Goal: Task Accomplishment & Management: Use online tool/utility

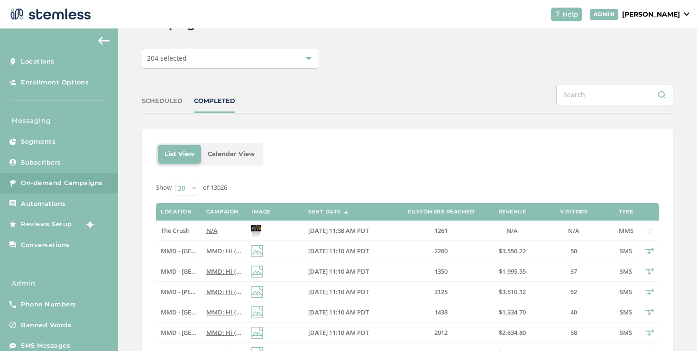
scroll to position [97, 0]
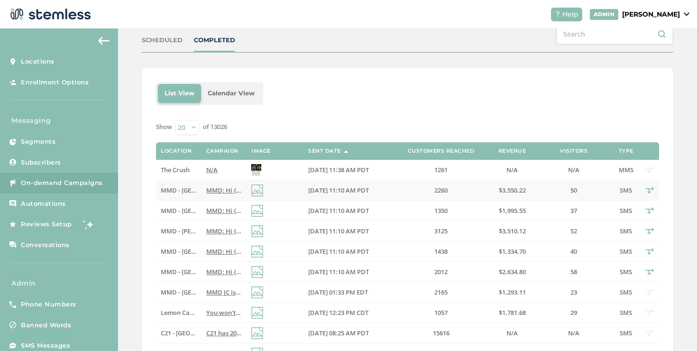
click at [234, 189] on span "MMD: Hi {first_name}! MMD is offering BOGO 40% OFF STOREWIDE (all products & br…" at bounding box center [402, 190] width 393 height 9
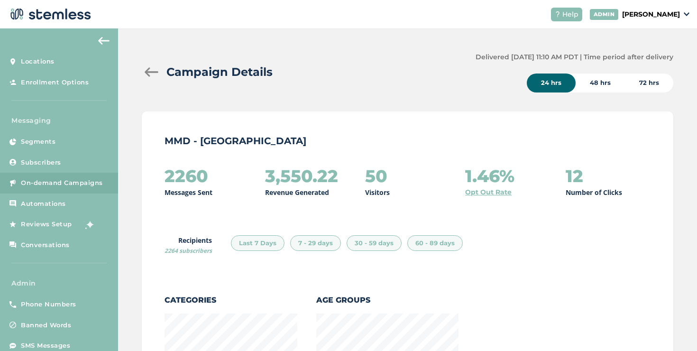
click at [147, 74] on div at bounding box center [151, 71] width 19 height 9
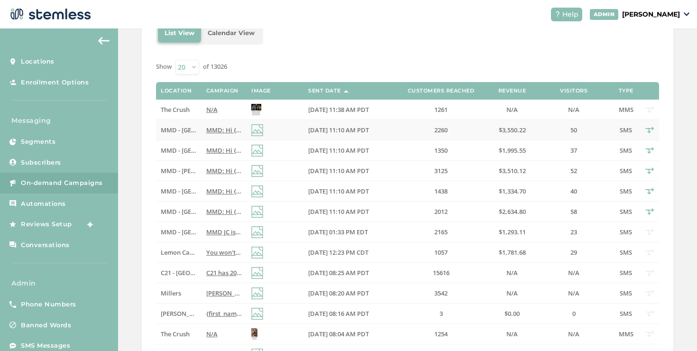
scroll to position [265, 0]
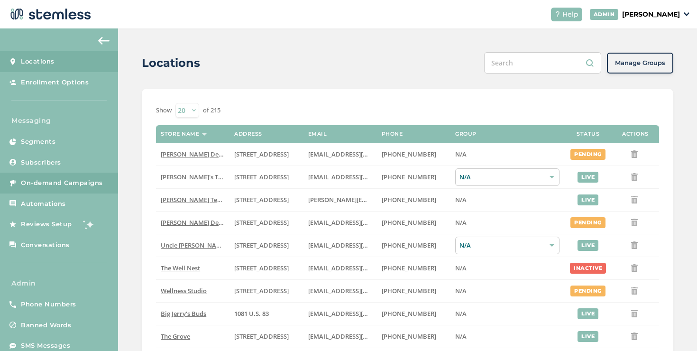
click at [85, 181] on span "On-demand Campaigns" at bounding box center [62, 182] width 82 height 9
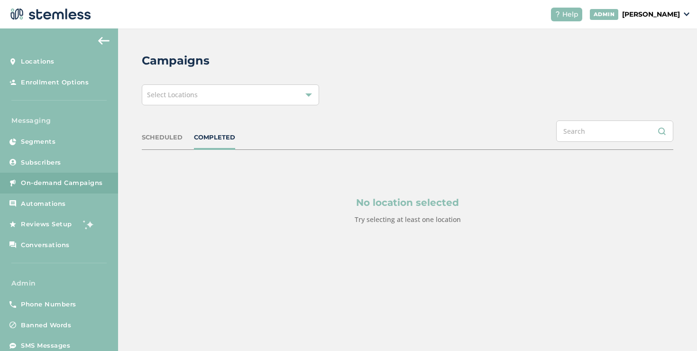
click at [192, 102] on div "Select Locations" at bounding box center [230, 94] width 177 height 21
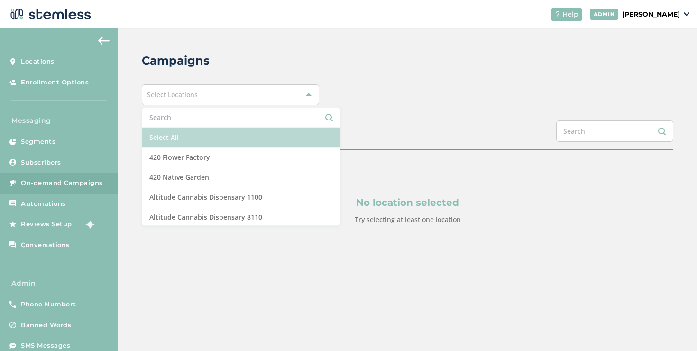
click at [180, 128] on li "Select All" at bounding box center [241, 138] width 198 height 20
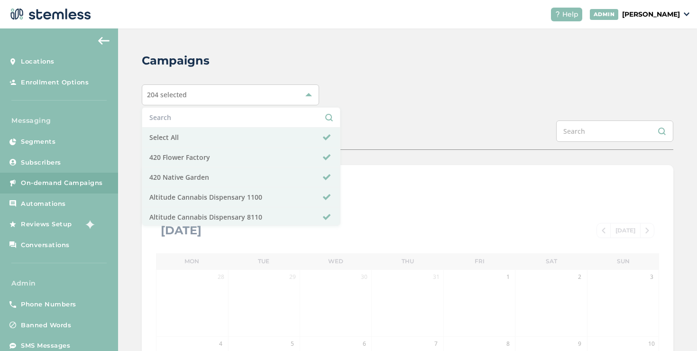
click at [354, 126] on div "SCHEDULED COMPLETED" at bounding box center [408, 134] width 532 height 29
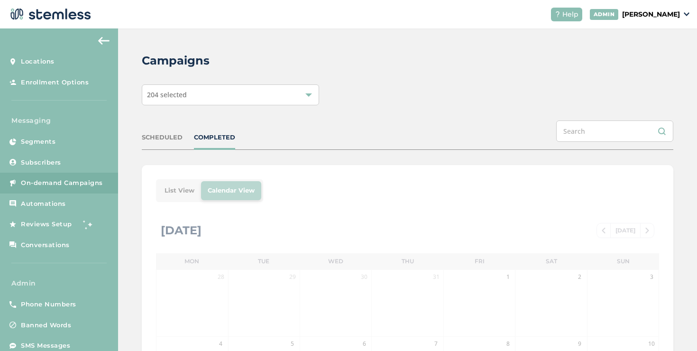
click at [164, 134] on div "SCHEDULED" at bounding box center [162, 137] width 41 height 9
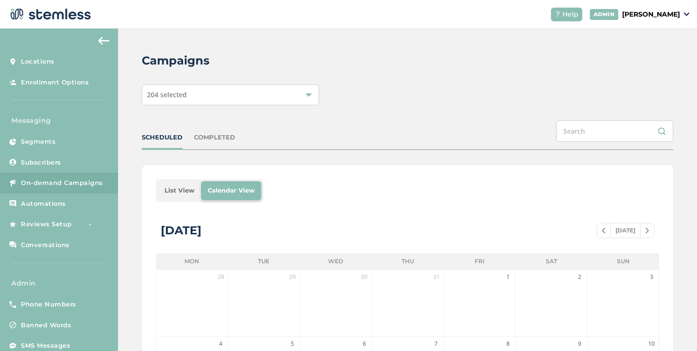
click at [176, 198] on li "List View" at bounding box center [179, 190] width 43 height 19
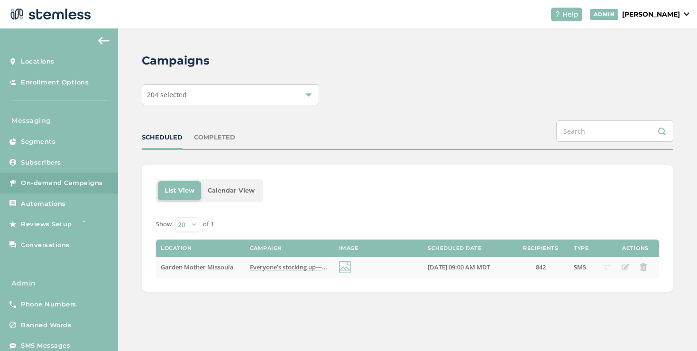
click at [262, 266] on span "Everyone’s stocking up—have you checked what’s new at [GEOGRAPHIC_DATA]? Reply …" at bounding box center [395, 267] width 291 height 9
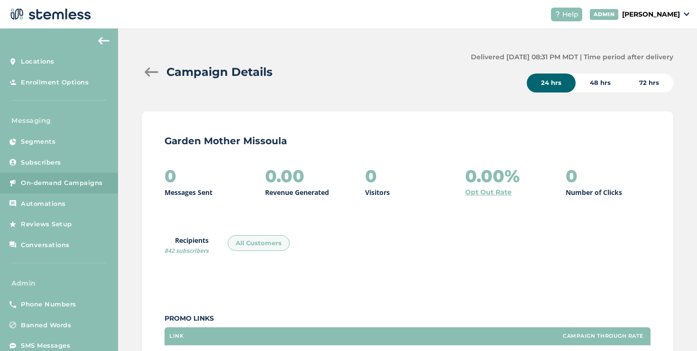
click at [613, 24] on header "Help [PERSON_NAME]" at bounding box center [348, 14] width 697 height 28
click at [622, 19] on p "[PERSON_NAME]" at bounding box center [651, 14] width 58 height 10
click at [643, 66] on span "Impersonate" at bounding box center [656, 68] width 46 height 9
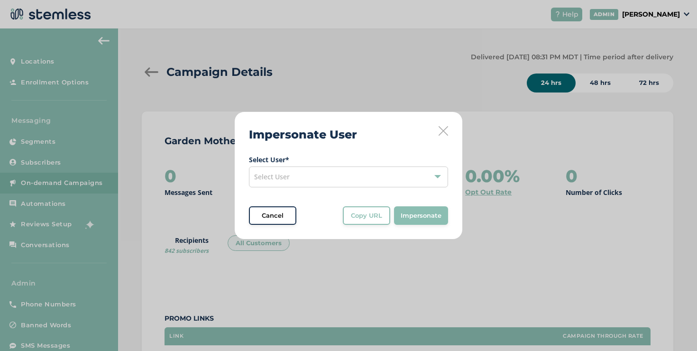
click at [277, 178] on span "Select User" at bounding box center [272, 176] width 36 height 9
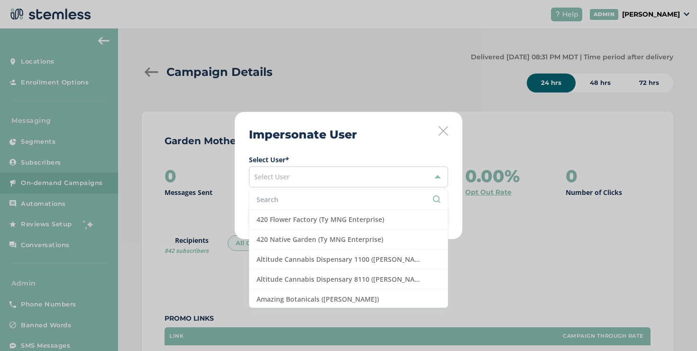
click at [278, 194] on input "text" at bounding box center [349, 199] width 184 height 10
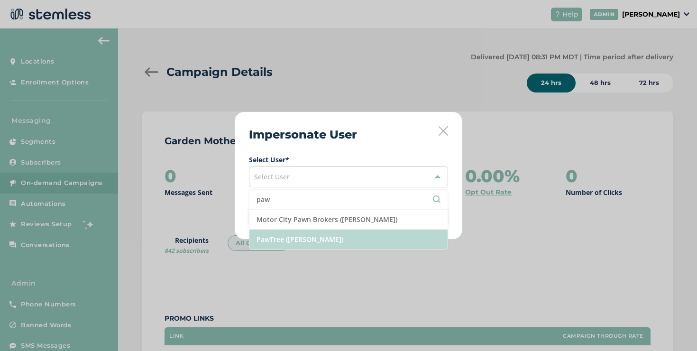
type input "paw"
click at [280, 237] on li "PawTree ([PERSON_NAME])" at bounding box center [348, 238] width 198 height 19
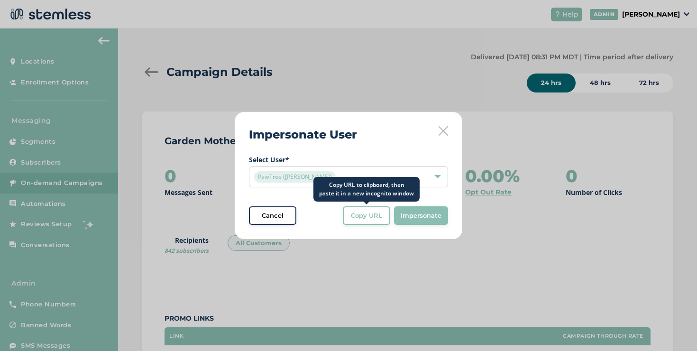
click at [366, 218] on span "Copy URL" at bounding box center [366, 215] width 31 height 9
